Goal: Task Accomplishment & Management: Use online tool/utility

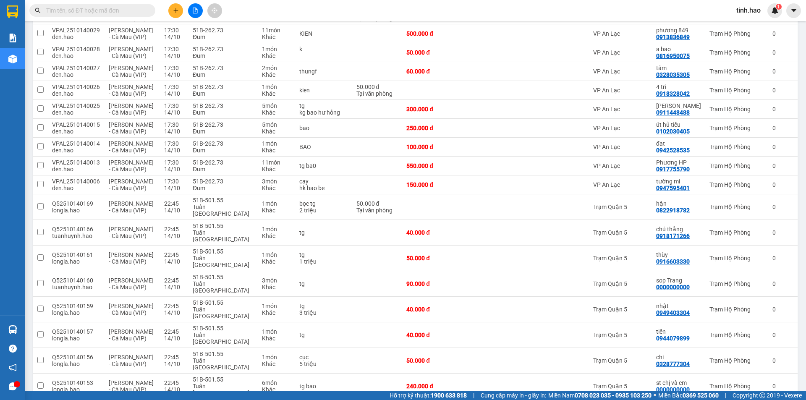
scroll to position [1108, 0]
click at [766, 378] on button at bounding box center [772, 385] width 12 height 15
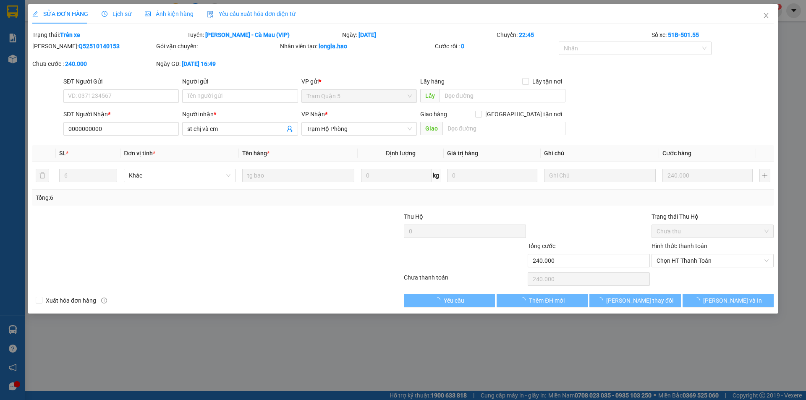
click at [116, 9] on div "Lịch sử" at bounding box center [117, 13] width 30 height 19
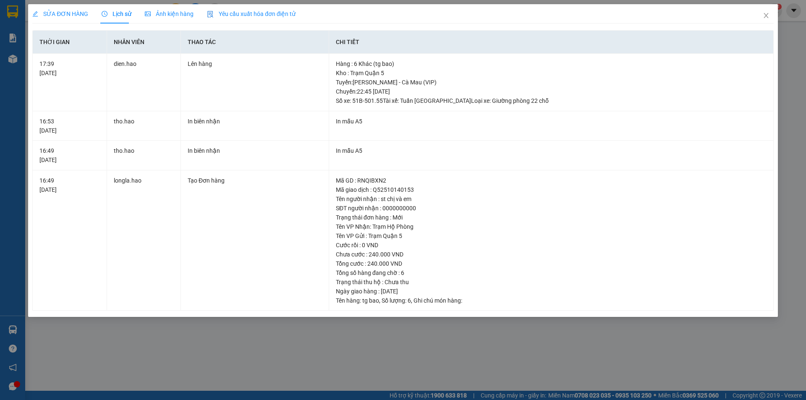
click at [171, 8] on div "Ảnh kiện hàng" at bounding box center [169, 13] width 49 height 19
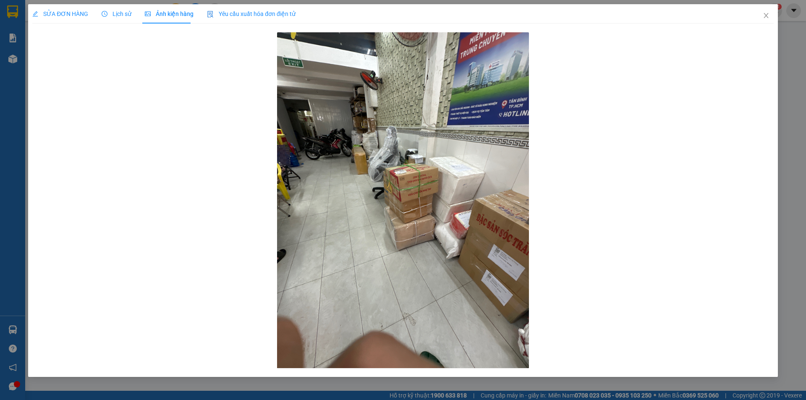
click at [55, 13] on span "SỬA ĐƠN HÀNG" at bounding box center [60, 13] width 56 height 7
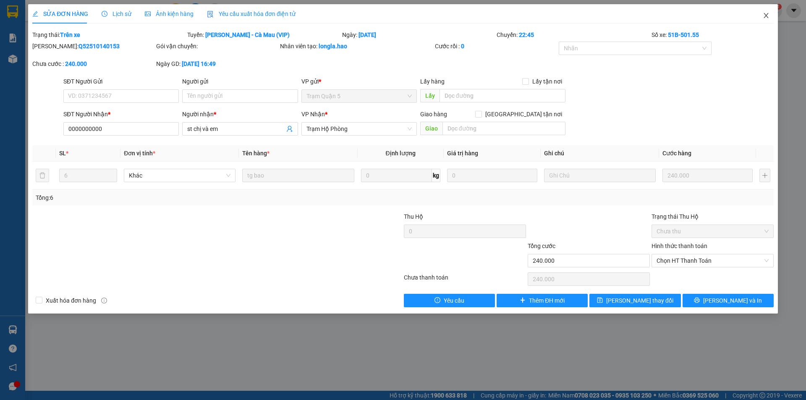
click at [763, 18] on icon "close" at bounding box center [766, 15] width 7 height 7
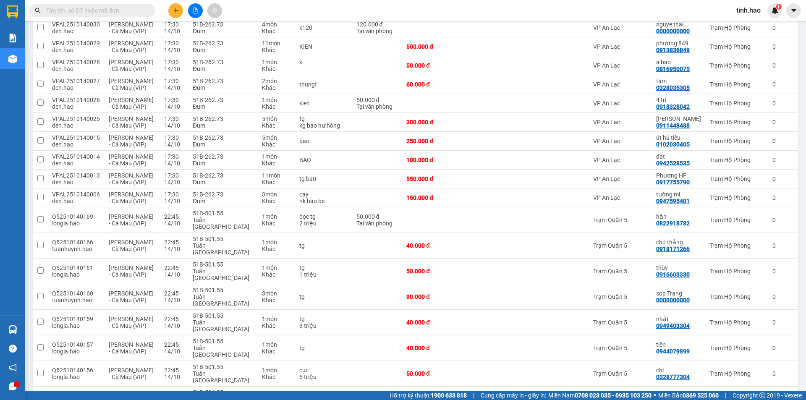
scroll to position [1108, 0]
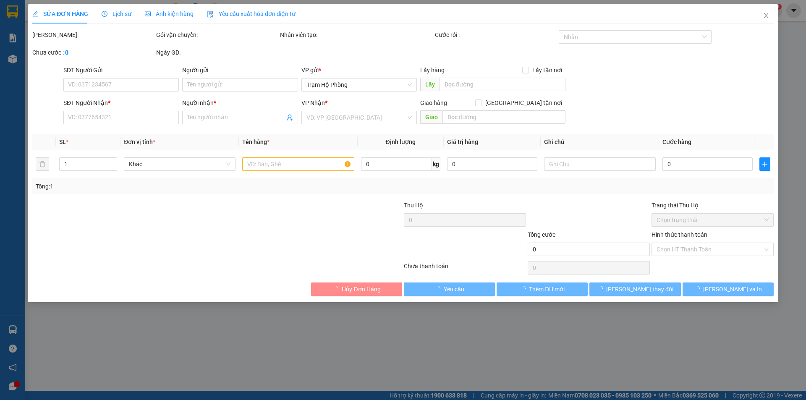
click at [163, 12] on span "Ảnh kiện hàng" at bounding box center [169, 13] width 49 height 7
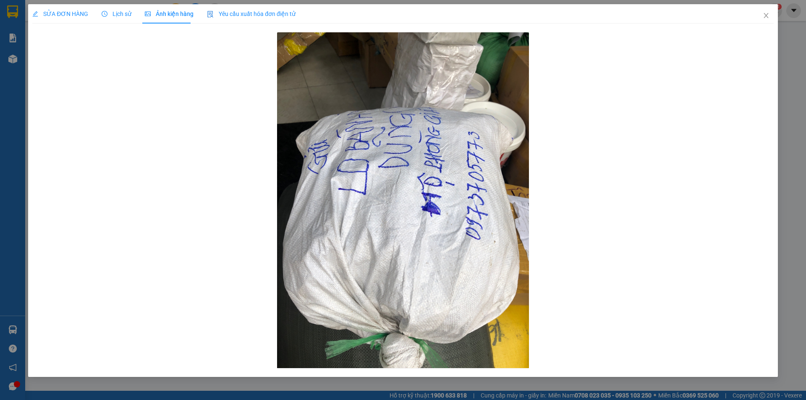
click at [120, 14] on span "Lịch sử" at bounding box center [117, 13] width 30 height 7
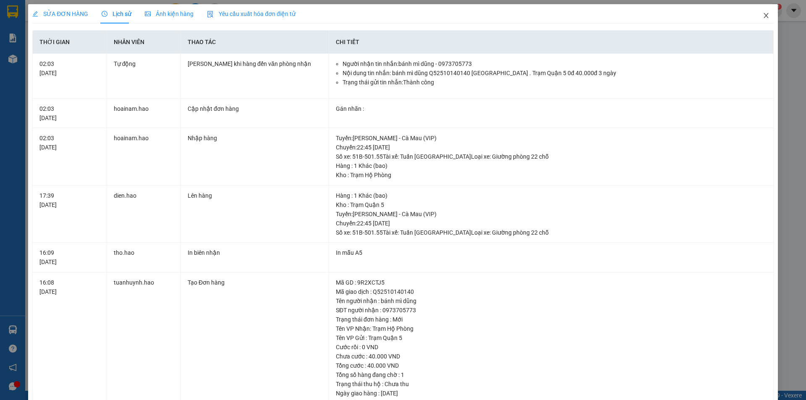
click at [763, 15] on icon "close" at bounding box center [765, 15] width 5 height 5
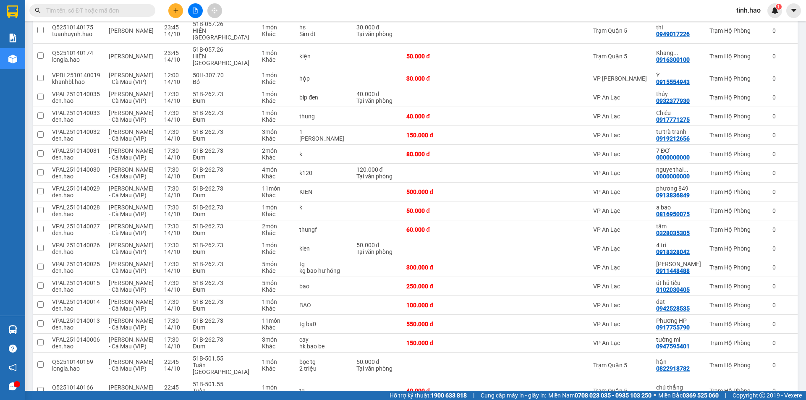
scroll to position [944, 0]
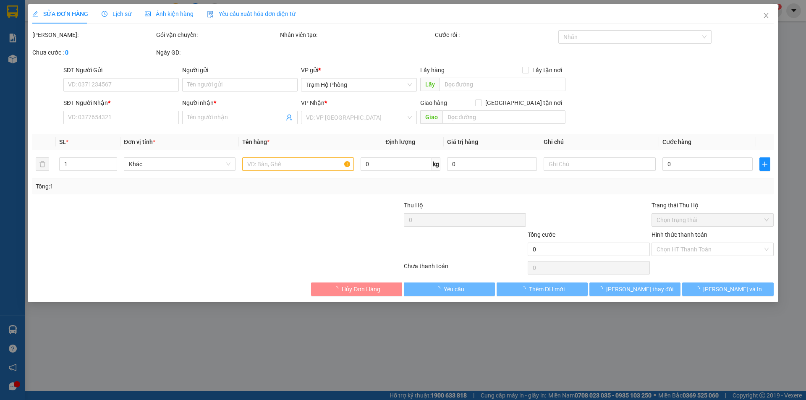
type input "0000000000"
type input "sop Trang"
type input "90.000"
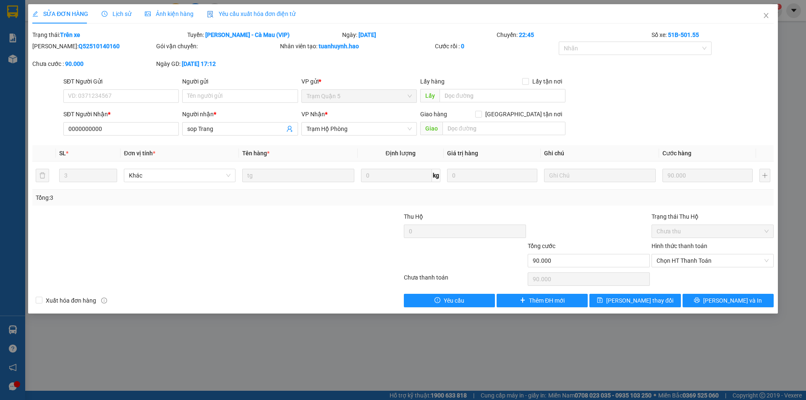
click at [176, 18] on div "Ảnh kiện hàng" at bounding box center [169, 13] width 49 height 9
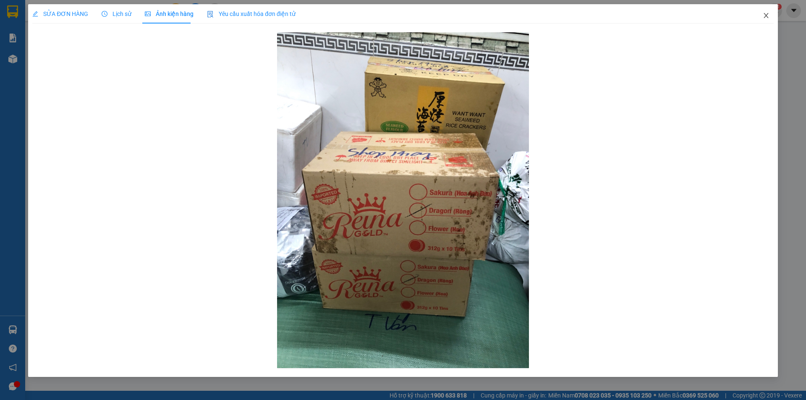
click at [765, 13] on icon "close" at bounding box center [766, 15] width 7 height 7
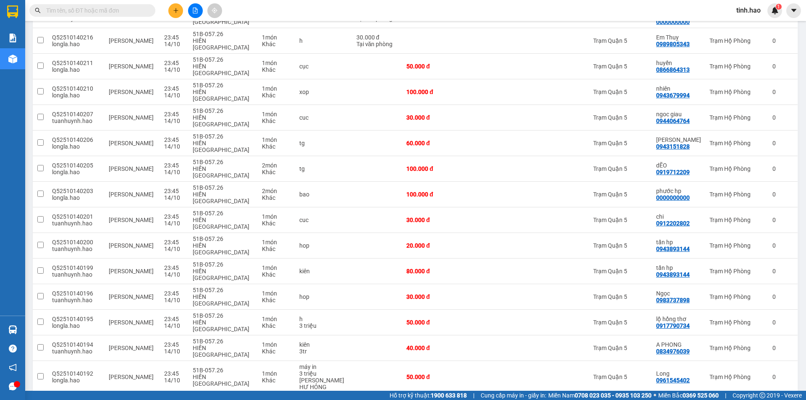
scroll to position [630, 0]
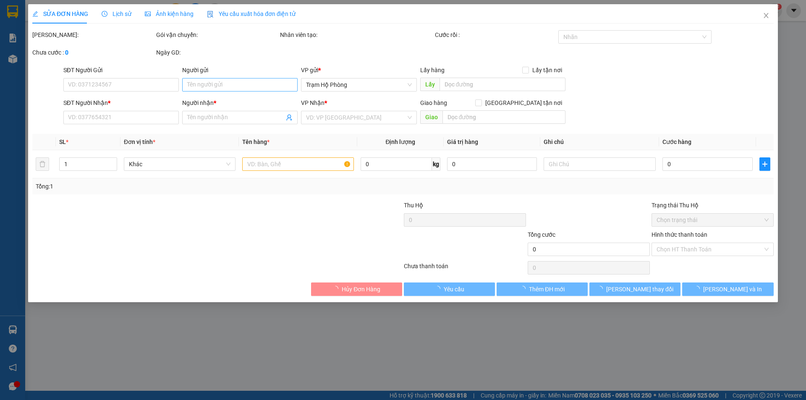
type input "0913836849"
type input "phương 849"
type input "500.000"
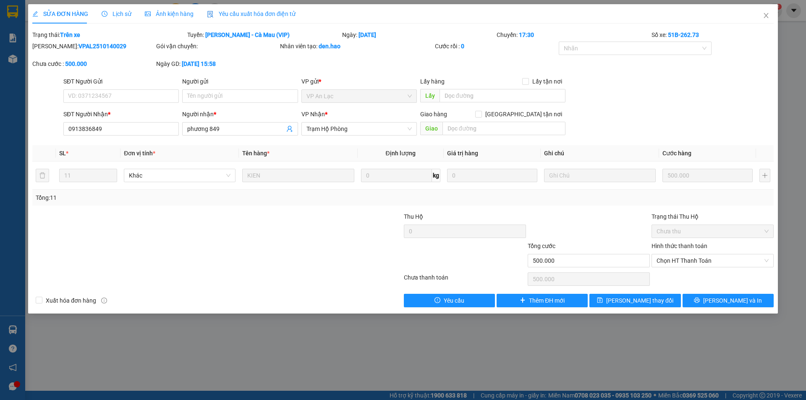
drag, startPoint x: 164, startPoint y: 23, endPoint x: 161, endPoint y: 10, distance: 13.3
click at [163, 18] on div "Ảnh kiện hàng" at bounding box center [169, 13] width 49 height 19
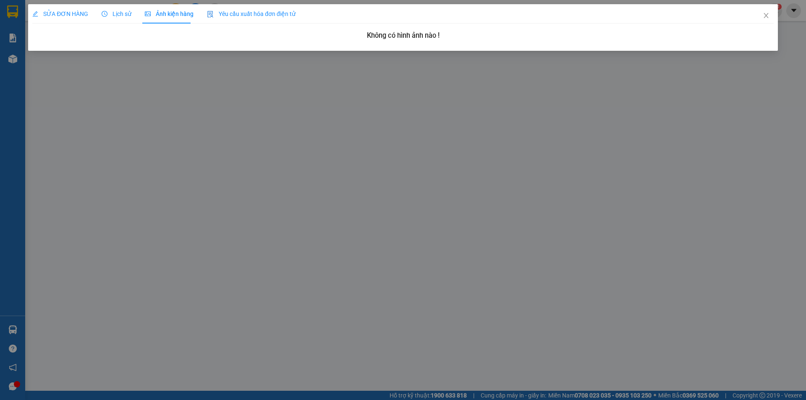
click at [161, 10] on span "Ảnh kiện hàng" at bounding box center [169, 13] width 49 height 7
click at [100, 11] on div "SỬA ĐƠN HÀNG Lịch sử Ảnh kiện hàng Yêu cầu xuất hóa đơn điện tử" at bounding box center [163, 13] width 263 height 19
click at [119, 8] on div "Lịch sử" at bounding box center [117, 13] width 30 height 19
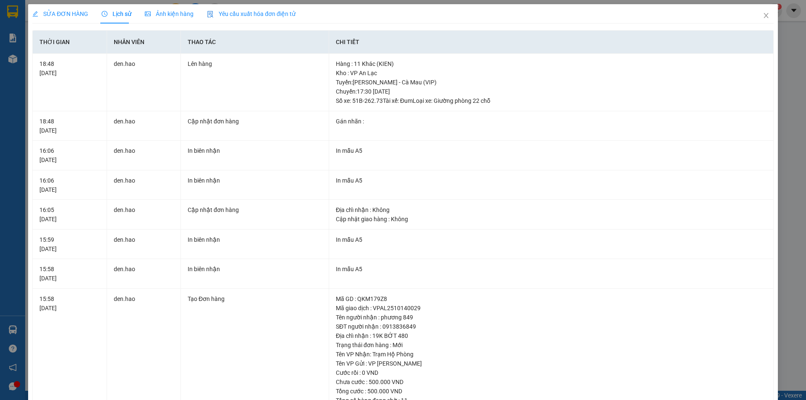
click at [66, 10] on span "SỬA ĐƠN HÀNG" at bounding box center [60, 13] width 56 height 7
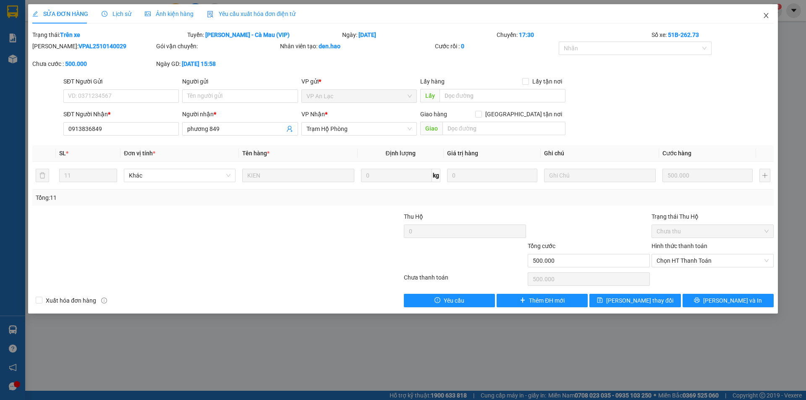
click at [765, 14] on icon "close" at bounding box center [766, 15] width 7 height 7
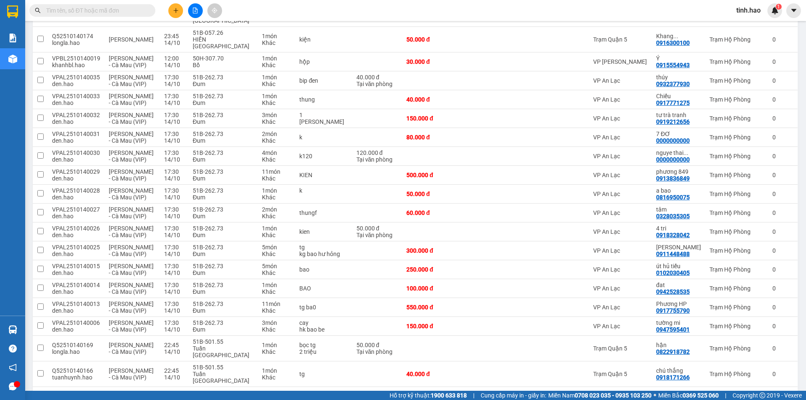
scroll to position [923, 0]
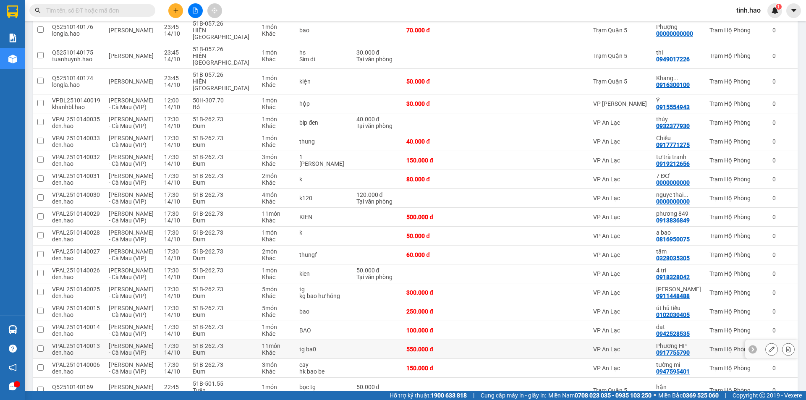
click at [531, 346] on div at bounding box center [528, 349] width 42 height 7
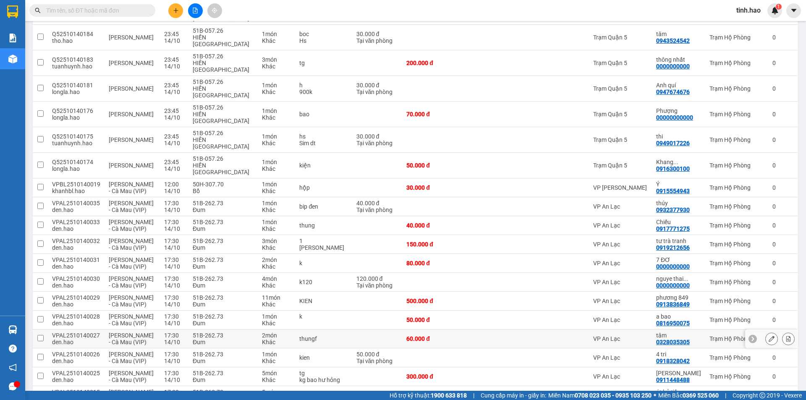
scroll to position [797, 0]
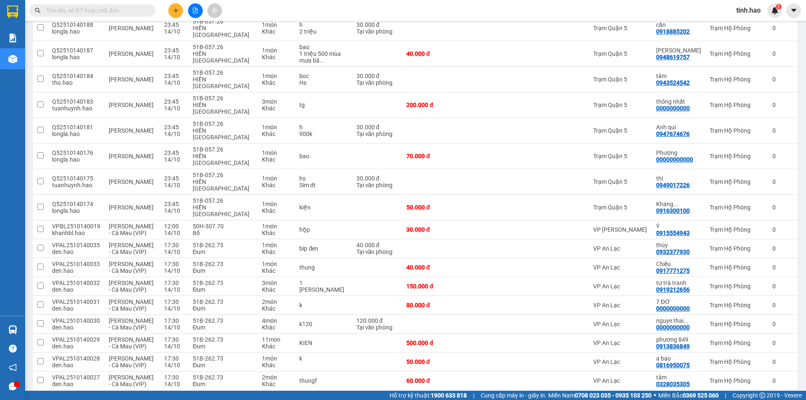
checkbox input "false"
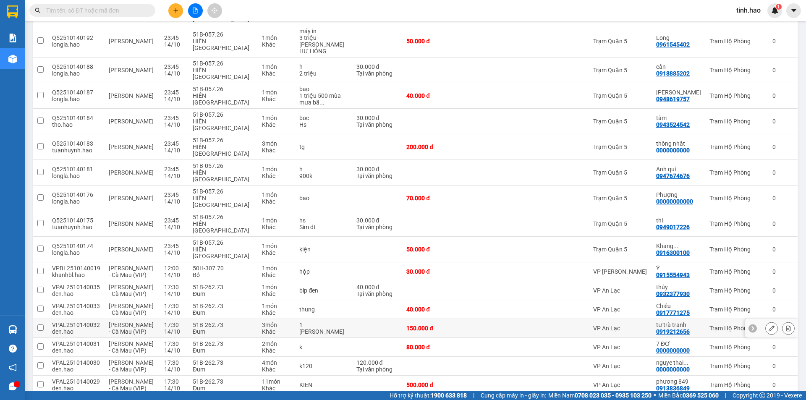
click at [507, 325] on div at bounding box center [528, 328] width 42 height 7
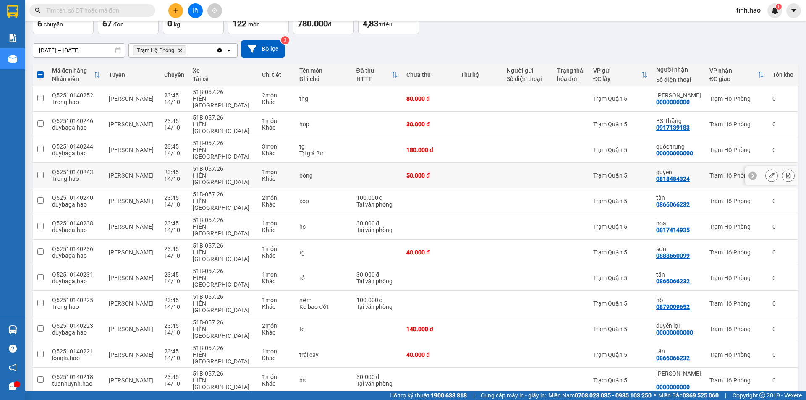
scroll to position [0, 0]
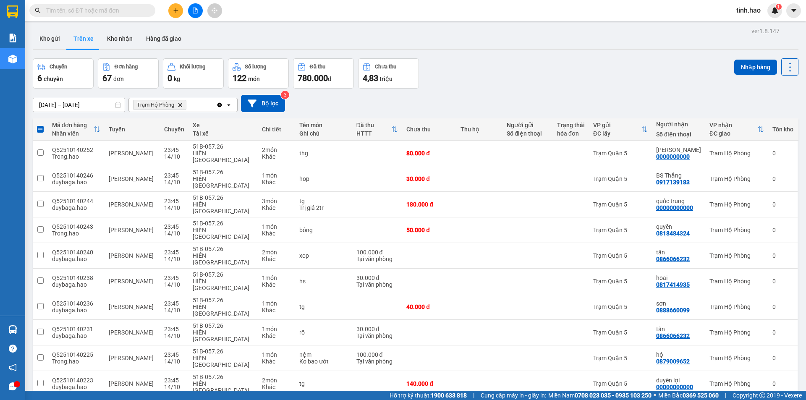
click at [745, 69] on button "Nhập hàng" at bounding box center [755, 67] width 43 height 15
checkbox input "false"
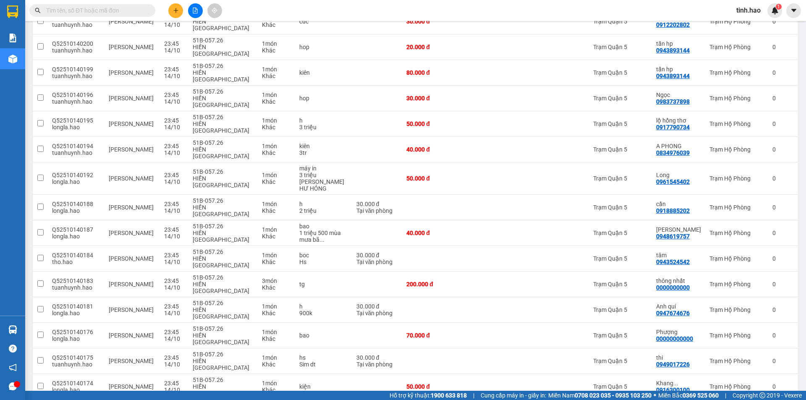
scroll to position [672, 0]
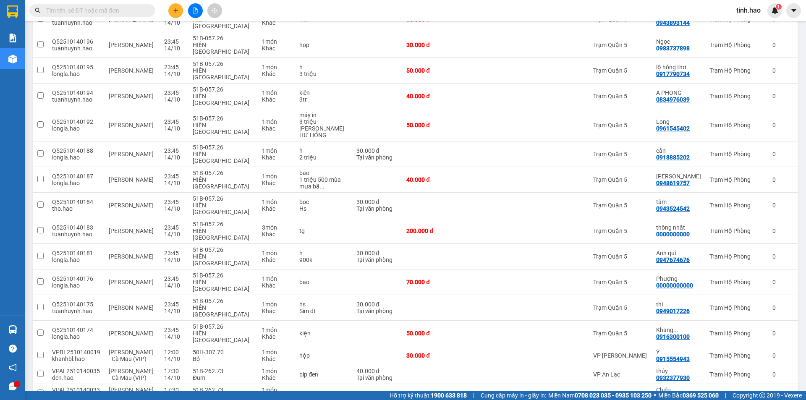
checkbox input "true"
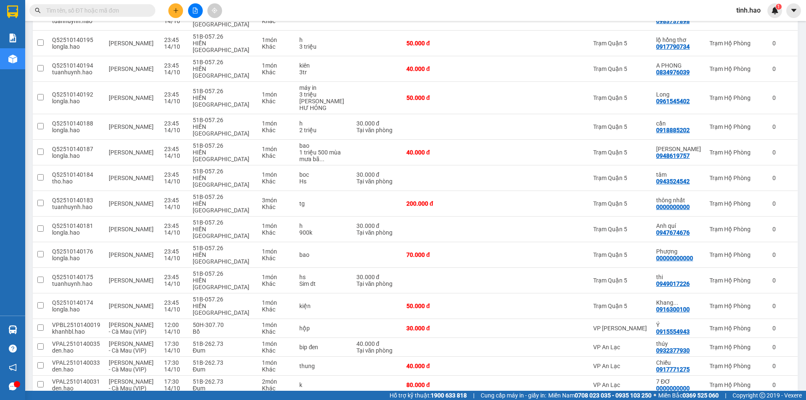
scroll to position [714, 0]
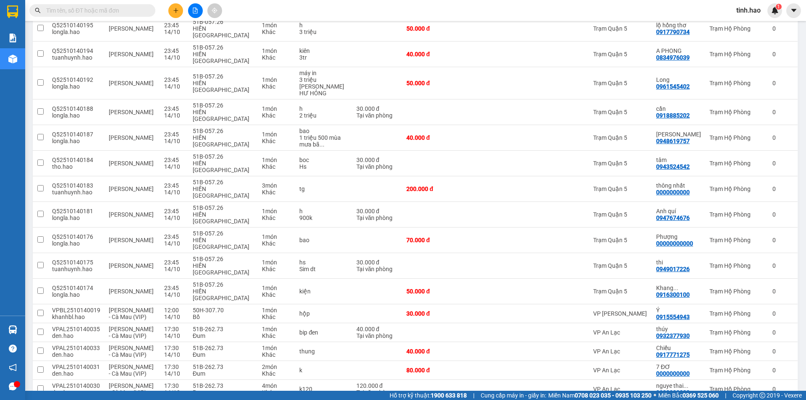
checkbox input "true"
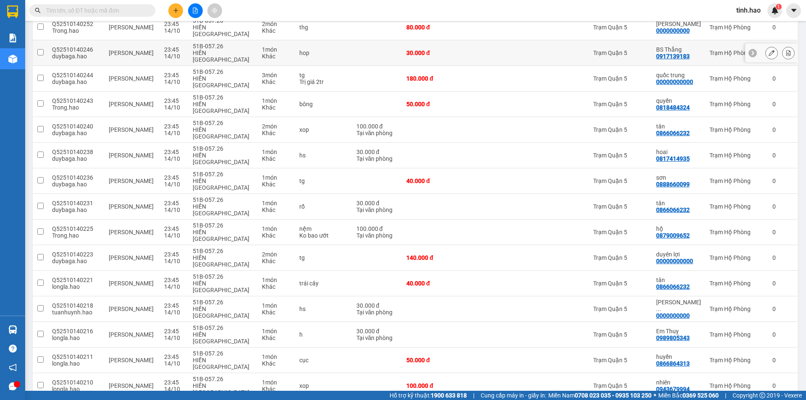
scroll to position [0, 0]
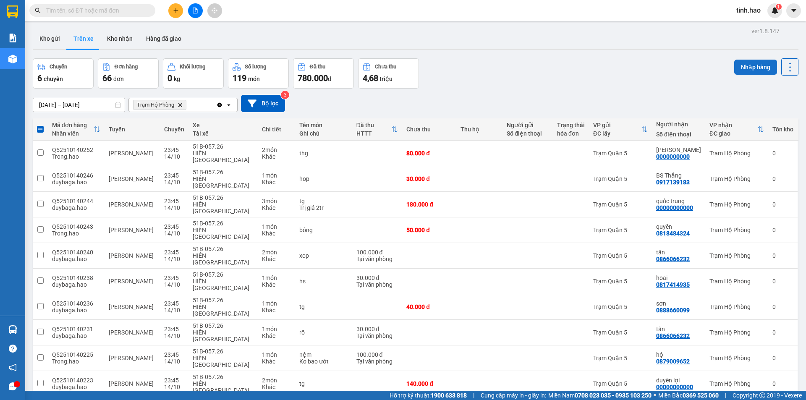
click at [735, 68] on button "Nhập hàng" at bounding box center [755, 67] width 43 height 15
checkbox input "false"
